Goal: Navigation & Orientation: Understand site structure

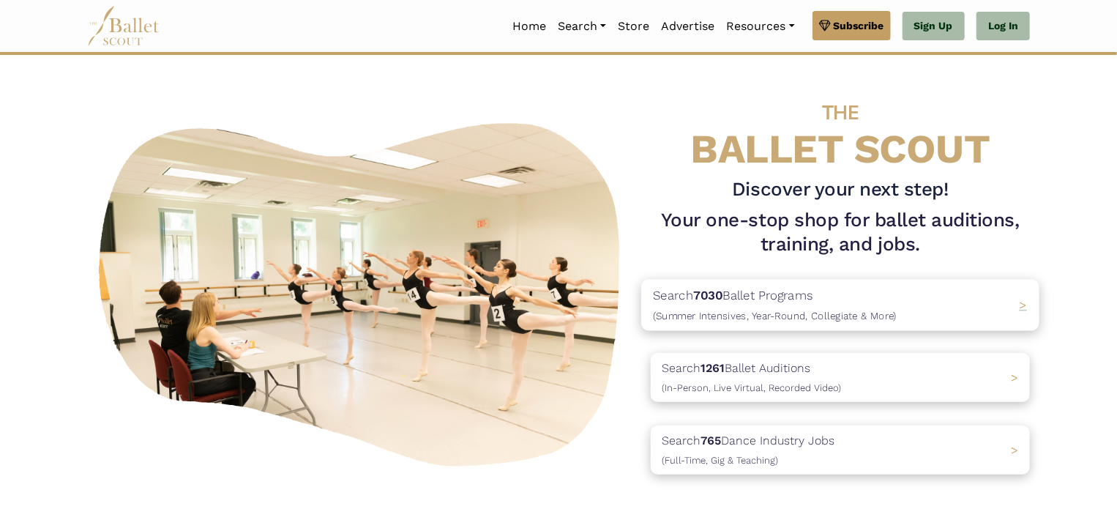
click at [723, 301] on b "7030" at bounding box center [707, 295] width 29 height 15
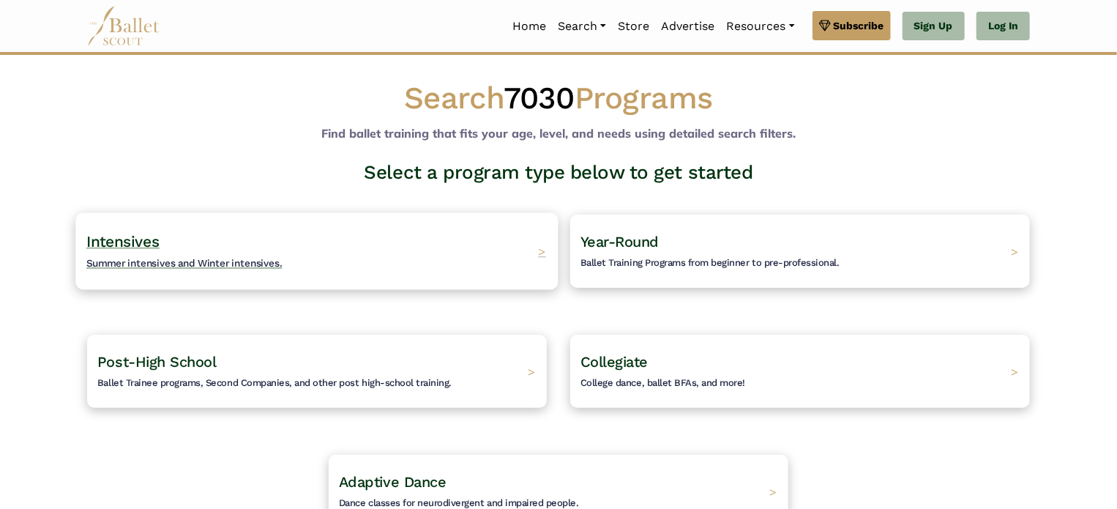
scroll to position [220, 0]
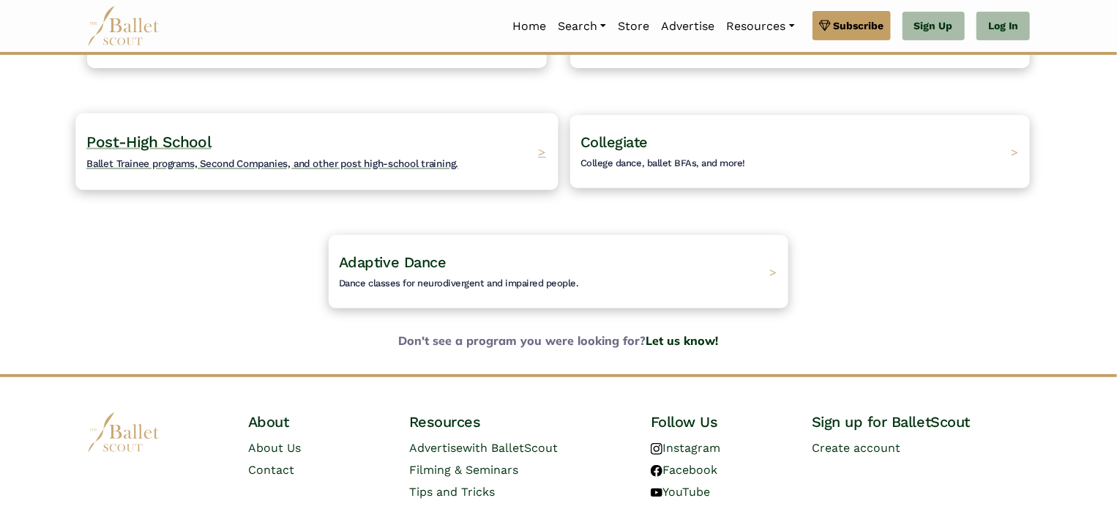
click at [227, 157] on span "Ballet Trainee programs, Second Companies, and other post high-school training." at bounding box center [272, 163] width 372 height 12
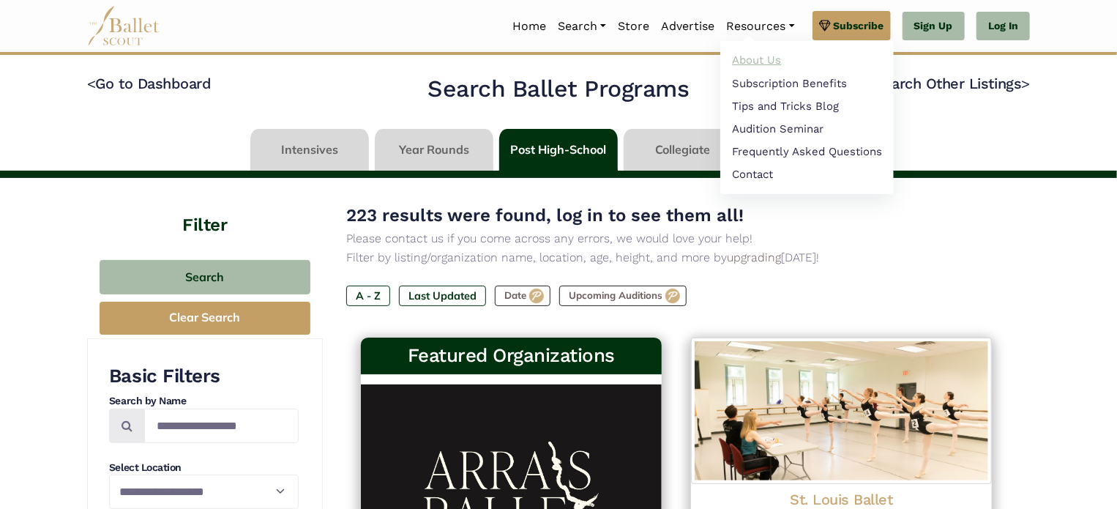
click at [759, 61] on link "About Us" at bounding box center [808, 60] width 174 height 23
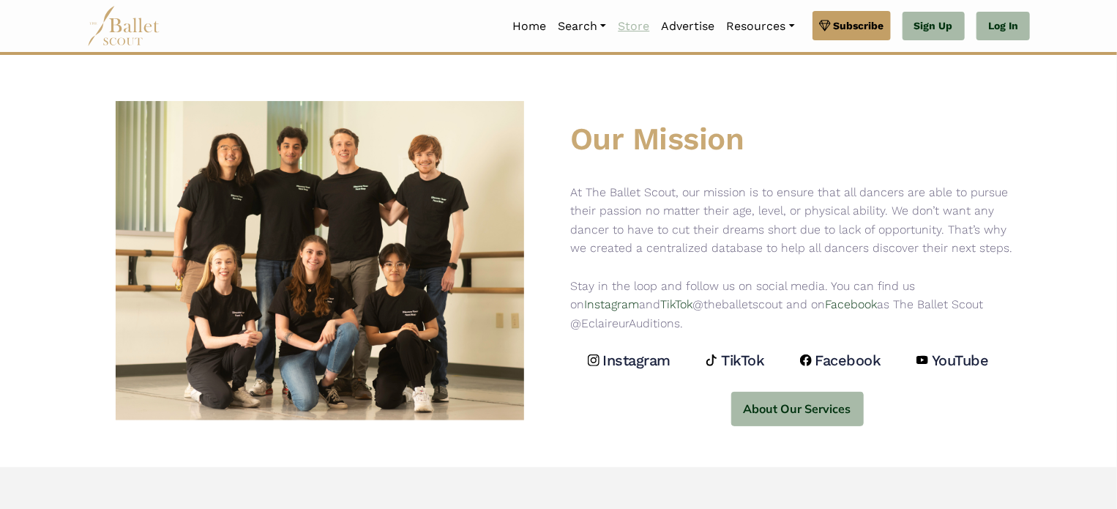
click at [627, 23] on link "Store" at bounding box center [633, 26] width 43 height 31
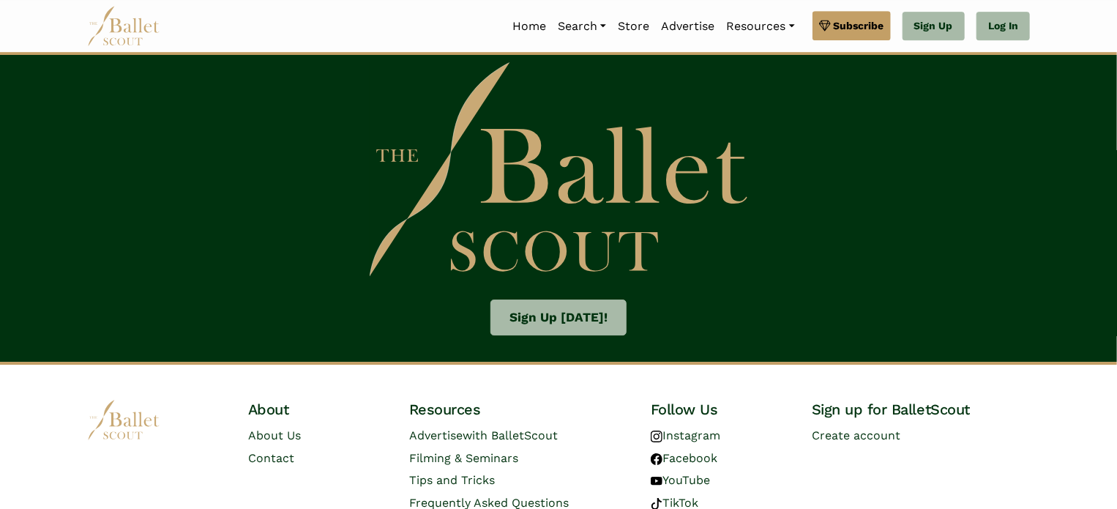
scroll to position [2321, 0]
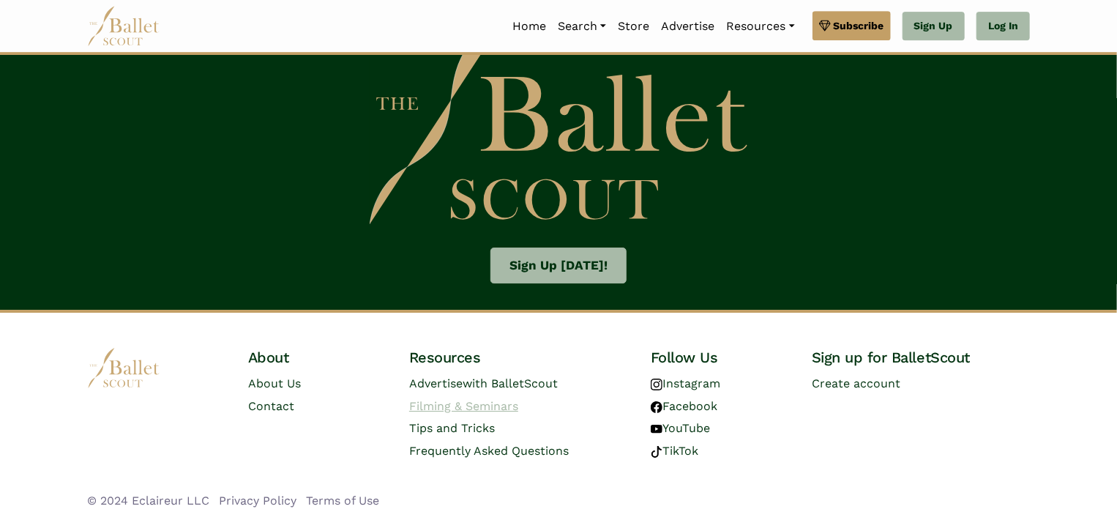
click at [466, 406] on link "Filming & Seminars" at bounding box center [463, 406] width 109 height 14
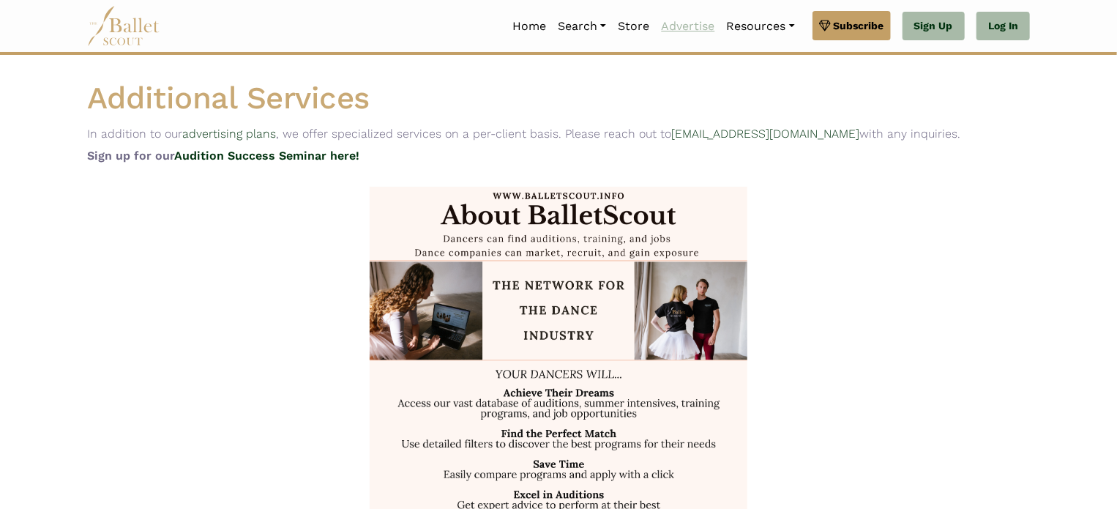
click at [700, 33] on link "Advertise" at bounding box center [687, 26] width 65 height 31
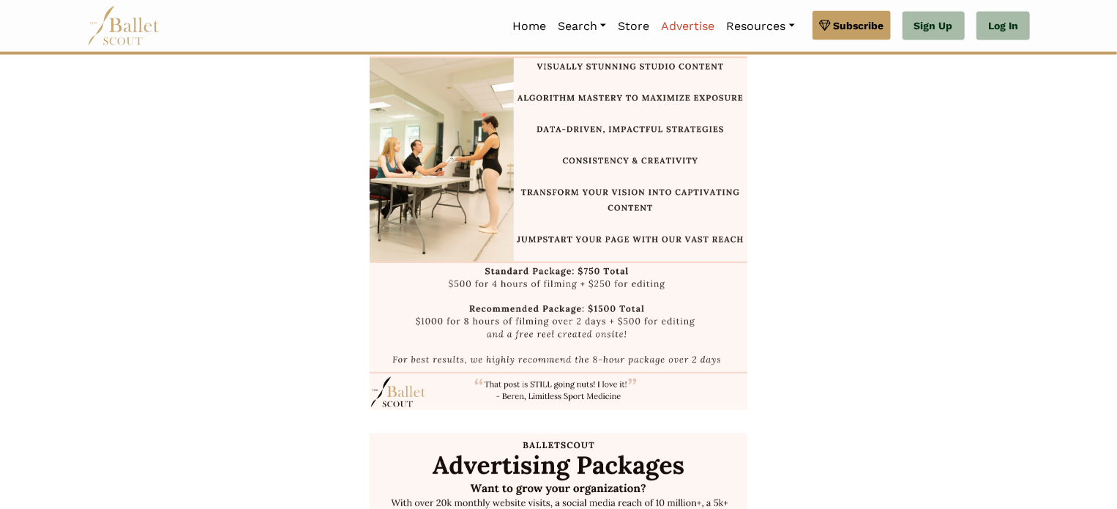
scroll to position [1318, 0]
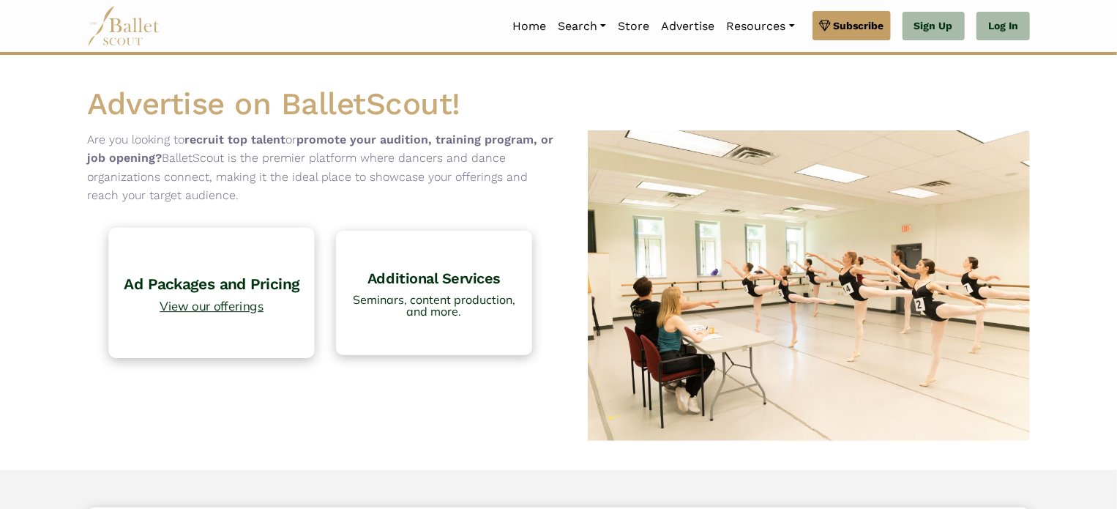
click at [194, 302] on span "View our offerings" at bounding box center [211, 305] width 191 height 12
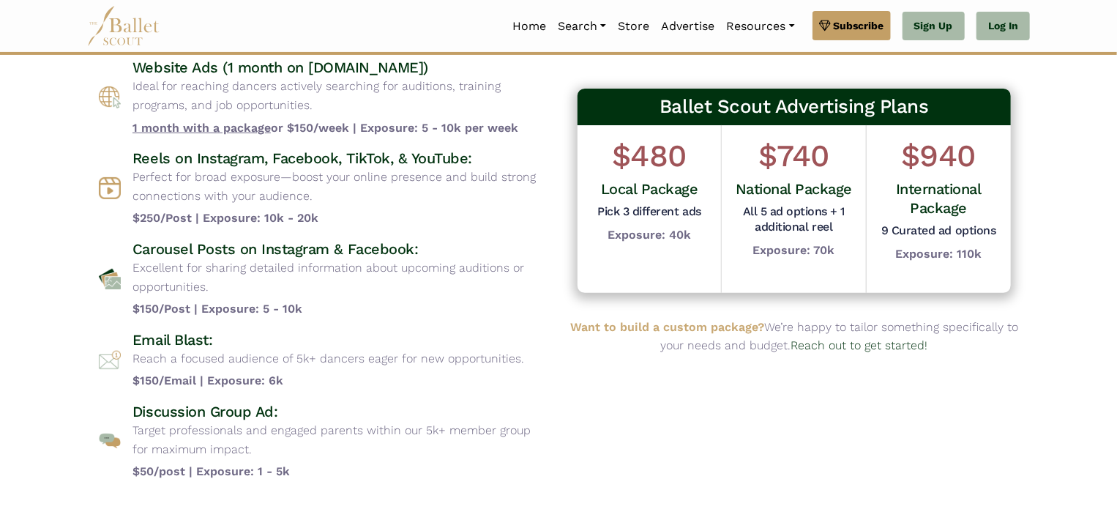
scroll to position [146, 0]
